Goal: Information Seeking & Learning: Learn about a topic

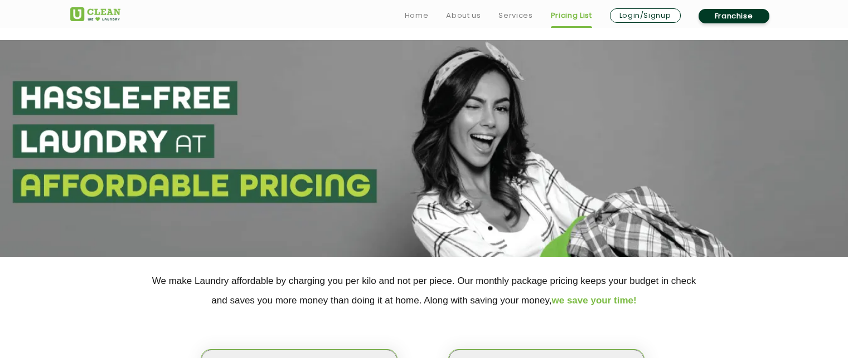
select select "50"
select select "552"
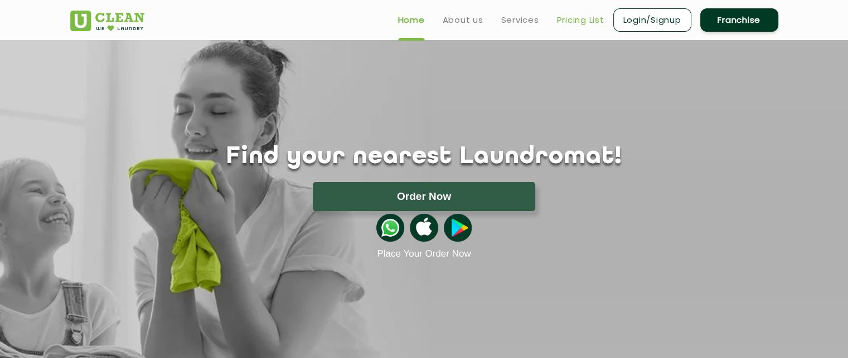
click at [573, 20] on link "Pricing List" at bounding box center [580, 19] width 47 height 13
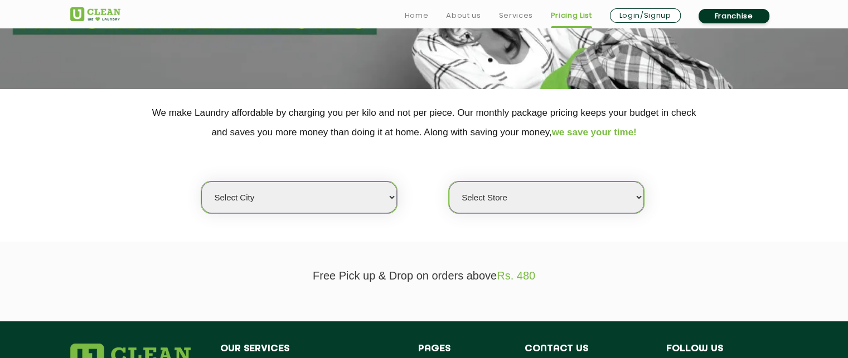
scroll to position [169, 0]
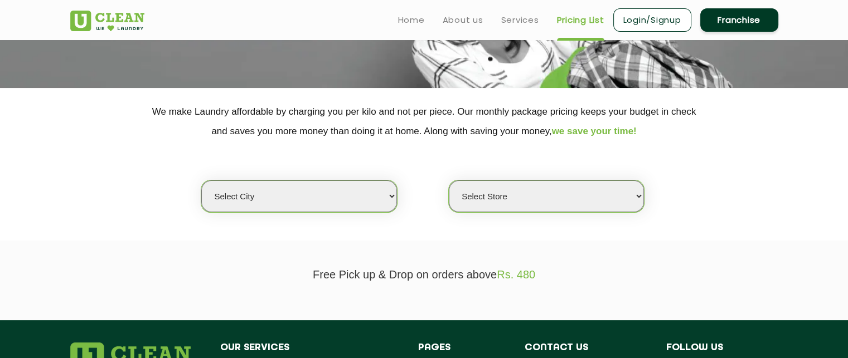
click at [375, 196] on select "Select city [GEOGRAPHIC_DATA] [GEOGRAPHIC_DATA] [GEOGRAPHIC_DATA] [GEOGRAPHIC_D…" at bounding box center [298, 197] width 195 height 32
select select "50"
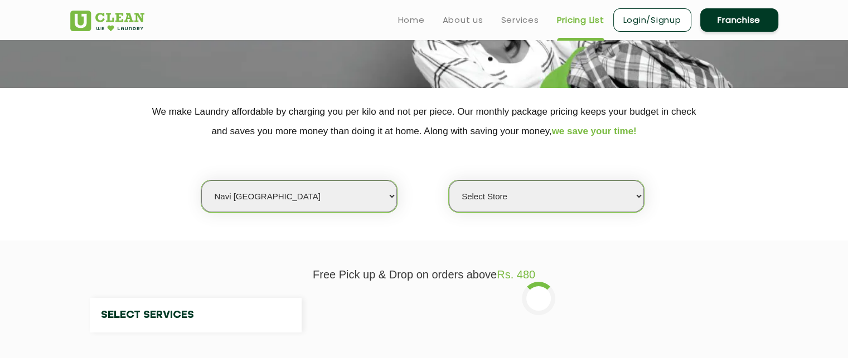
click at [423, 222] on section "We make Laundry affordable by charging you per kilo and not per piece. Our mont…" at bounding box center [424, 164] width 848 height 153
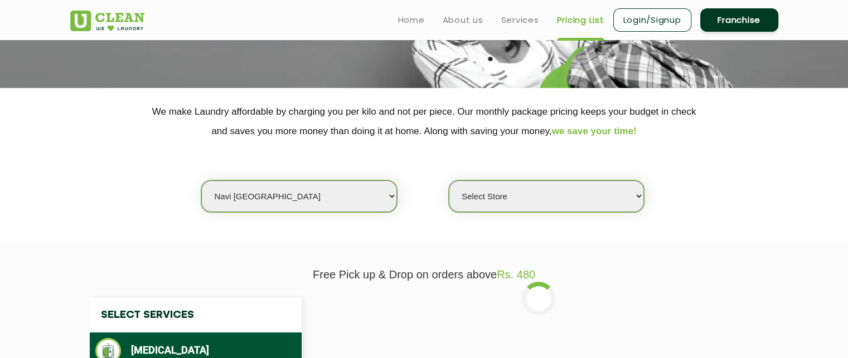
select select "0"
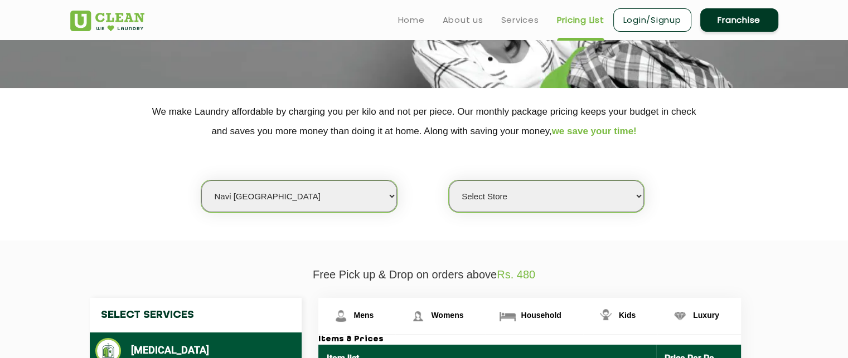
click at [556, 191] on select "Select Store [GEOGRAPHIC_DATA] Sector 8 UClean Sector 44 Seawoods [GEOGRAPHIC_D…" at bounding box center [546, 197] width 195 height 32
drag, startPoint x: 360, startPoint y: 221, endPoint x: 374, endPoint y: 183, distance: 40.6
click at [374, 183] on section "We make Laundry affordable by charging you per kilo and not per piece. Our mont…" at bounding box center [424, 164] width 848 height 153
click at [374, 183] on select "Select city [GEOGRAPHIC_DATA] [GEOGRAPHIC_DATA] [GEOGRAPHIC_DATA] [GEOGRAPHIC_D…" at bounding box center [298, 197] width 195 height 32
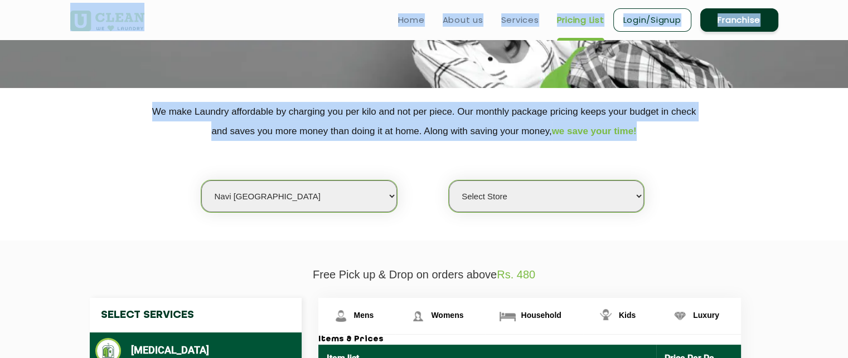
scroll to position [0, 0]
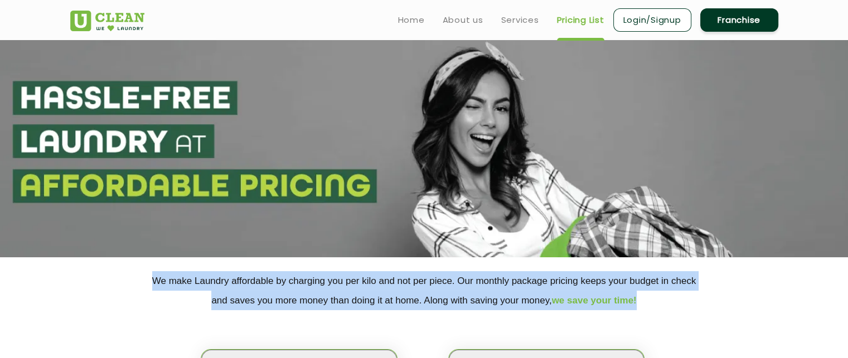
drag, startPoint x: 100, startPoint y: 211, endPoint x: 57, endPoint y: -58, distance: 272.2
click at [57, 0] on html "Home About us Services Pricing List Login/Signup Franchise Home About us Franch…" at bounding box center [424, 179] width 848 height 358
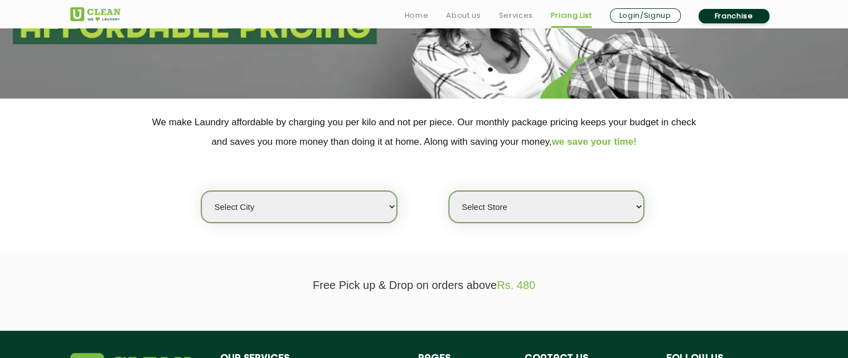
scroll to position [165, 0]
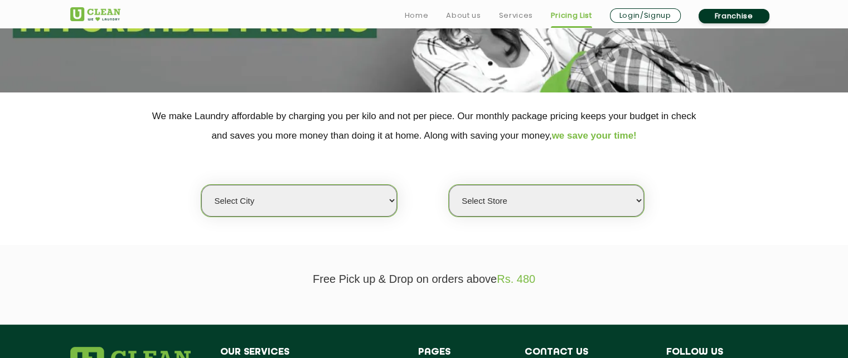
click at [365, 197] on select "Select city [GEOGRAPHIC_DATA] [GEOGRAPHIC_DATA] [GEOGRAPHIC_DATA] [GEOGRAPHIC_D…" at bounding box center [298, 201] width 195 height 32
select select "50"
click at [201, 185] on select "Select city [GEOGRAPHIC_DATA] [GEOGRAPHIC_DATA] [GEOGRAPHIC_DATA] [GEOGRAPHIC_D…" at bounding box center [298, 201] width 195 height 32
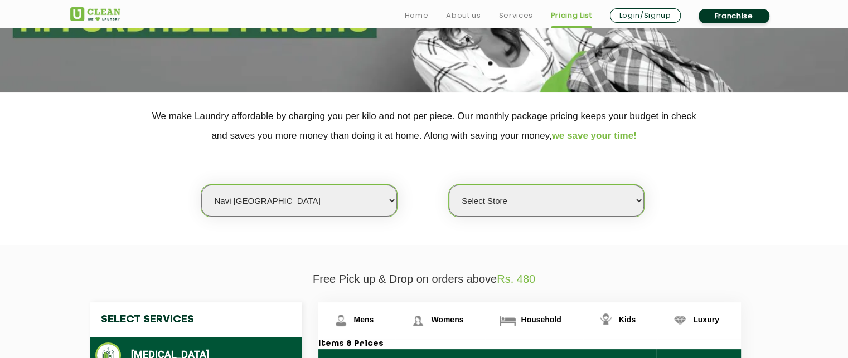
click at [576, 197] on select "Select Store [GEOGRAPHIC_DATA] Sector 8 UClean Sector 44 Seawoods [GEOGRAPHIC_D…" at bounding box center [546, 201] width 195 height 32
select select "552"
click at [449, 185] on select "Select Store [GEOGRAPHIC_DATA] Sector 8 UClean Sector 44 Seawoods [GEOGRAPHIC_D…" at bounding box center [546, 201] width 195 height 32
click at [675, 216] on div "Select city [GEOGRAPHIC_DATA] [GEOGRAPHIC_DATA] [GEOGRAPHIC_DATA] [GEOGRAPHIC_D…" at bounding box center [424, 181] width 725 height 72
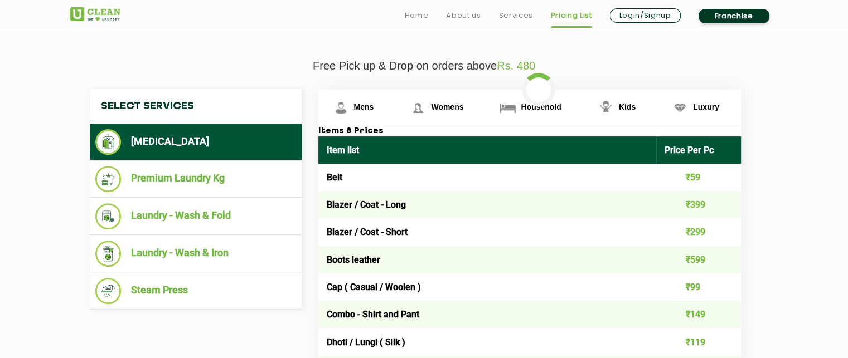
scroll to position [390, 0]
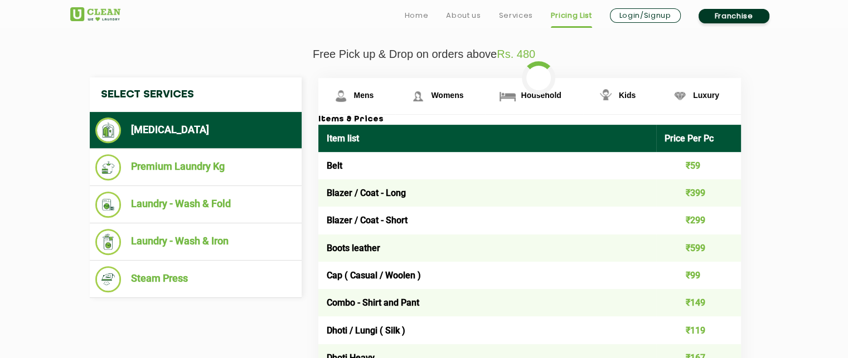
click at [192, 135] on li "[MEDICAL_DATA]" at bounding box center [195, 131] width 201 height 26
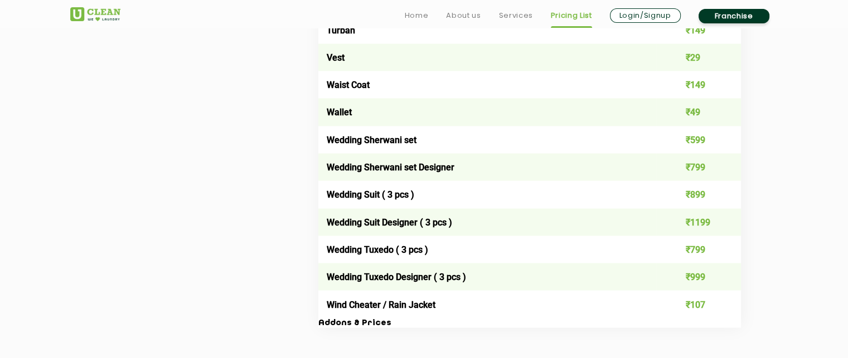
scroll to position [2178, 0]
